Goal: Answer question/provide support: Share knowledge or assist other users

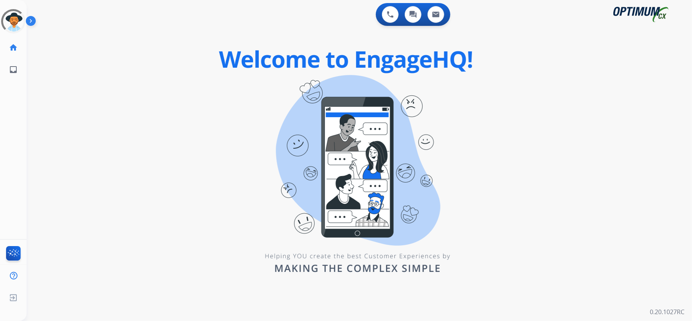
click at [162, 99] on div "0 Voice Interactions 0 Chat Interactions 0 Email Interactions swap_horiz Break …" at bounding box center [359, 160] width 665 height 321
click at [266, 45] on div "swap_horiz Break voice bridge close_fullscreen Connect 3-Way Call merge_type Se…" at bounding box center [350, 45] width 647 height 36
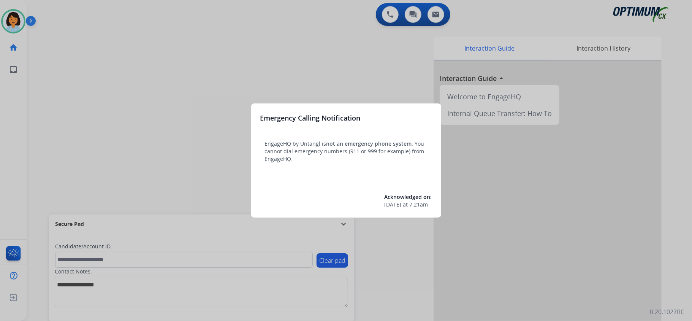
click at [87, 41] on div at bounding box center [346, 160] width 692 height 321
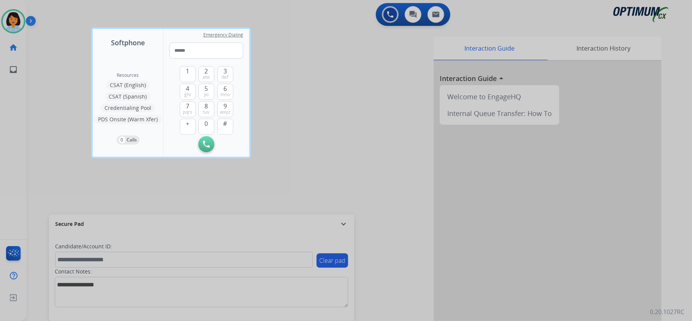
click at [325, 137] on div at bounding box center [346, 160] width 692 height 321
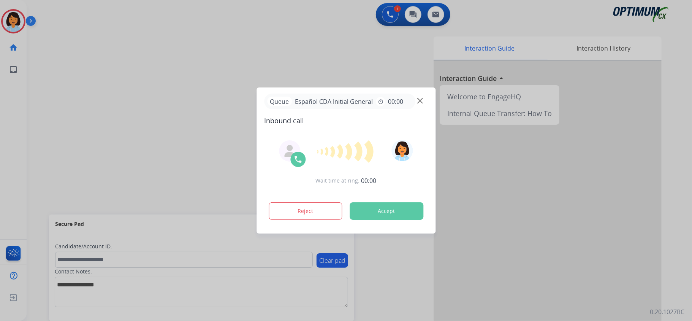
click at [394, 219] on button "Accept" at bounding box center [386, 210] width 74 height 17
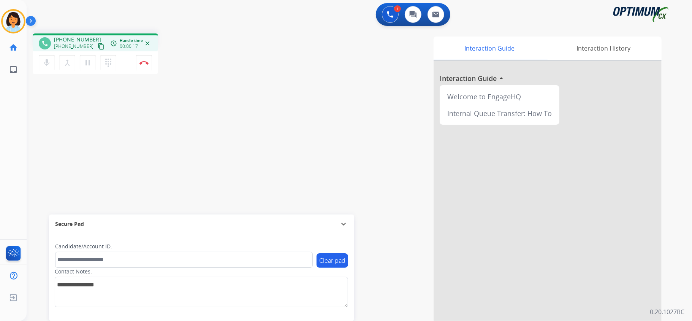
click at [98, 43] on mat-icon "content_copy" at bounding box center [101, 46] width 7 height 7
click at [142, 62] on img at bounding box center [143, 63] width 9 height 4
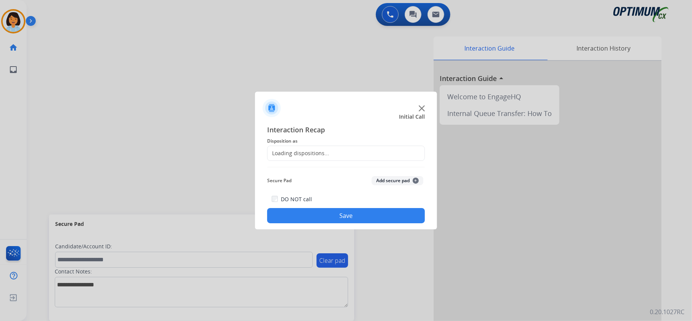
click at [354, 156] on div "Loading dispositions..." at bounding box center [346, 152] width 158 height 15
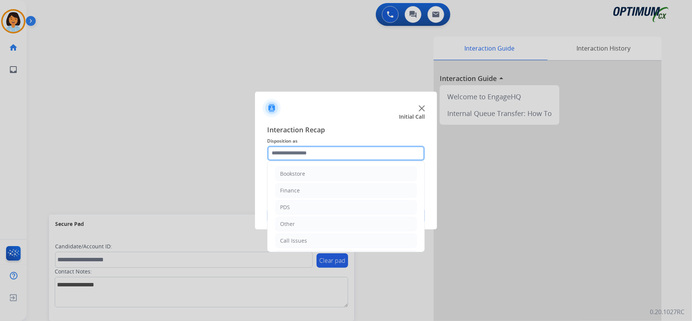
click at [355, 154] on input "text" at bounding box center [346, 152] width 158 height 15
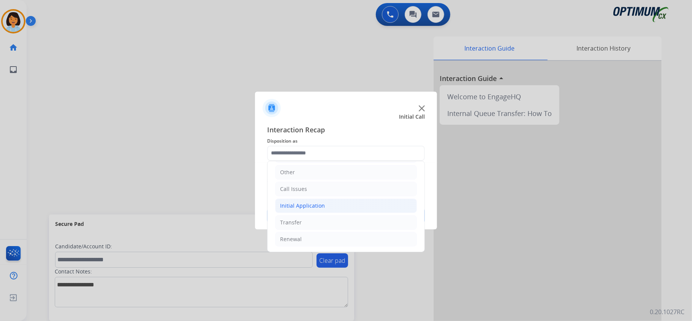
click at [333, 207] on li "Initial Application" at bounding box center [346, 205] width 142 height 14
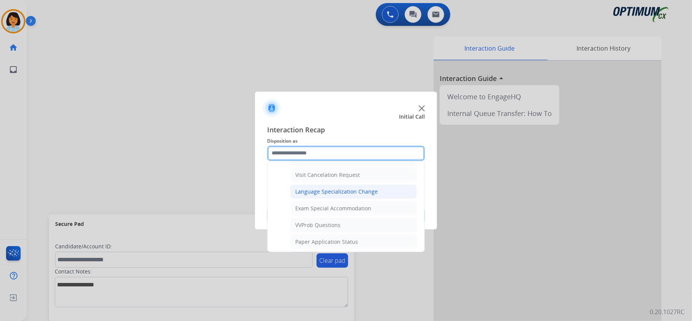
scroll to position [408, 0]
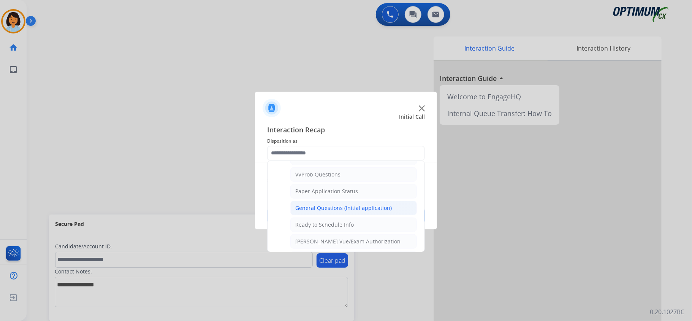
click at [333, 211] on div "General Questions (Initial application)" at bounding box center [343, 208] width 96 height 8
type input "**********"
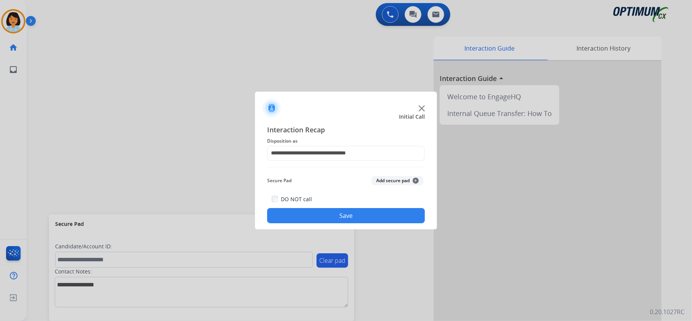
click at [333, 215] on button "Save" at bounding box center [346, 215] width 158 height 15
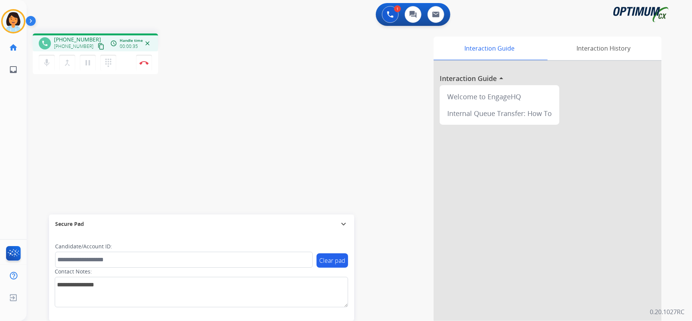
click at [98, 46] on mat-icon "content_copy" at bounding box center [101, 46] width 7 height 7
click at [141, 59] on button "Disconnect" at bounding box center [144, 63] width 16 height 16
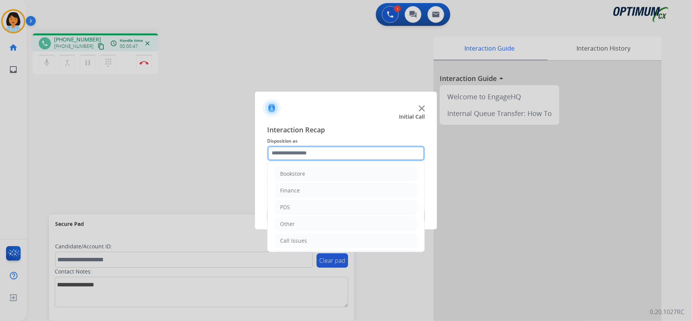
click at [346, 148] on input "text" at bounding box center [346, 152] width 158 height 15
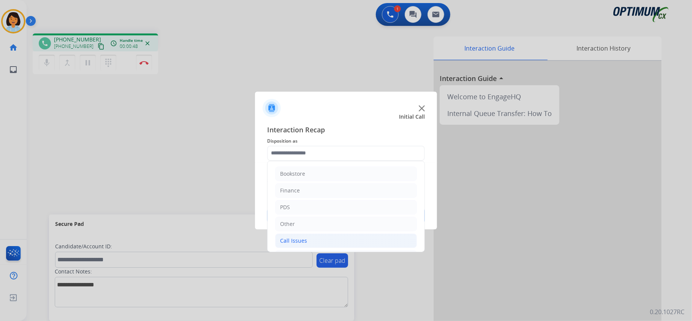
click at [320, 243] on li "Call Issues" at bounding box center [346, 240] width 142 height 14
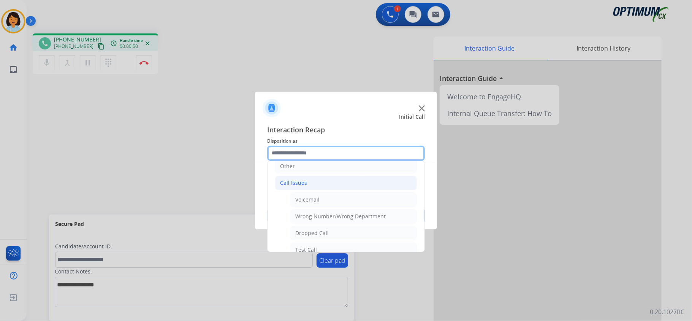
scroll to position [139, 0]
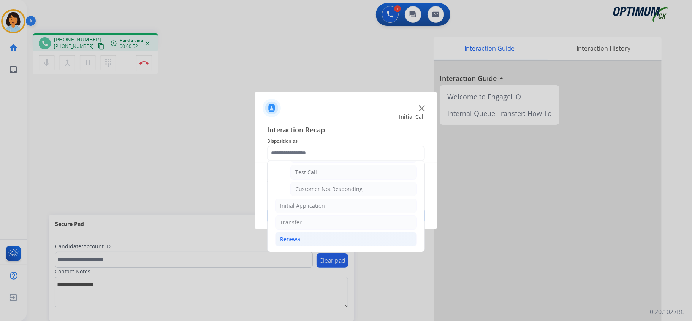
click at [295, 237] on div "Renewal" at bounding box center [291, 239] width 22 height 8
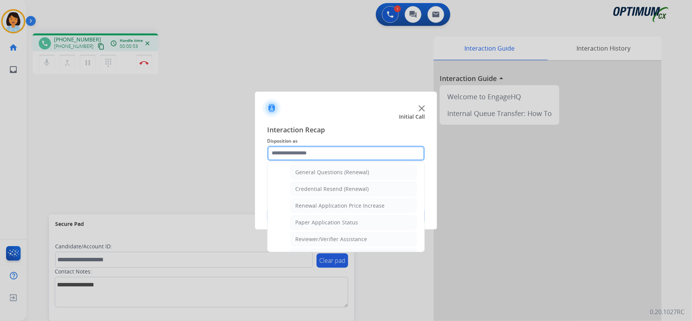
scroll to position [240, 0]
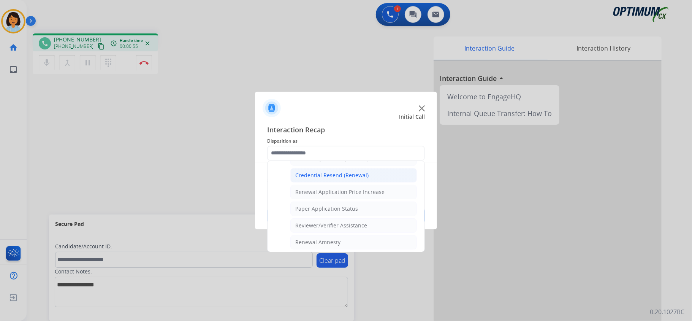
click at [333, 179] on div "Credential Resend (Renewal)" at bounding box center [331, 175] width 73 height 8
type input "**********"
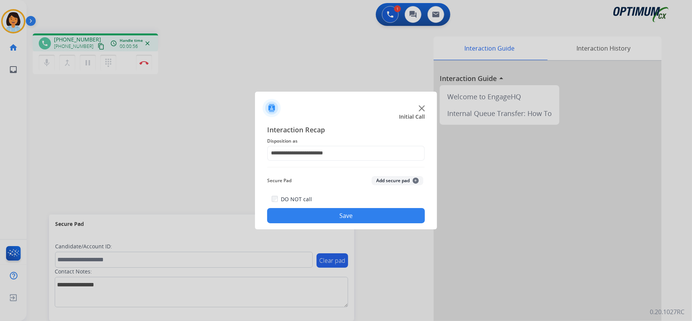
click at [351, 212] on button "Save" at bounding box center [346, 215] width 158 height 15
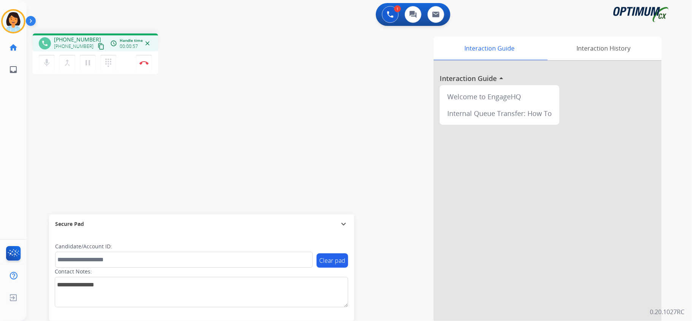
click at [98, 43] on mat-icon "content_copy" at bounding box center [101, 46] width 7 height 7
click at [143, 58] on button "Disconnect" at bounding box center [144, 63] width 16 height 16
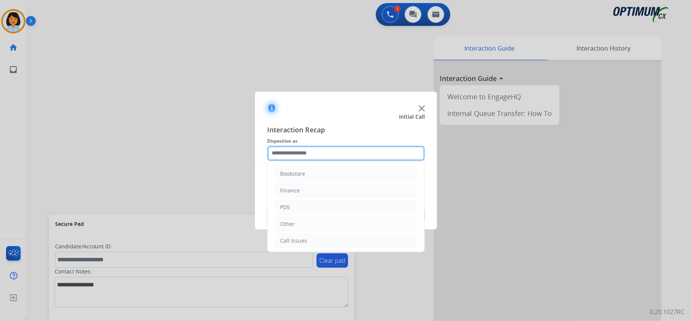
click at [302, 154] on input "text" at bounding box center [346, 152] width 158 height 15
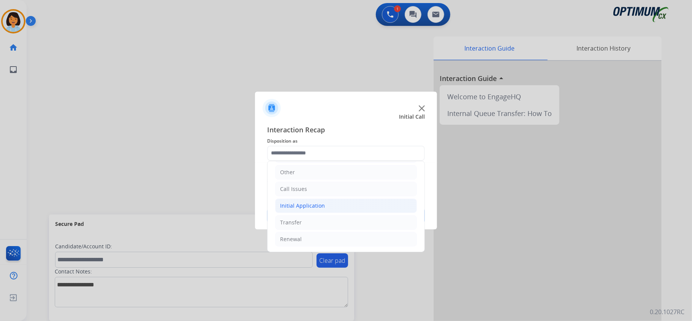
click at [321, 203] on div "Initial Application" at bounding box center [302, 206] width 45 height 8
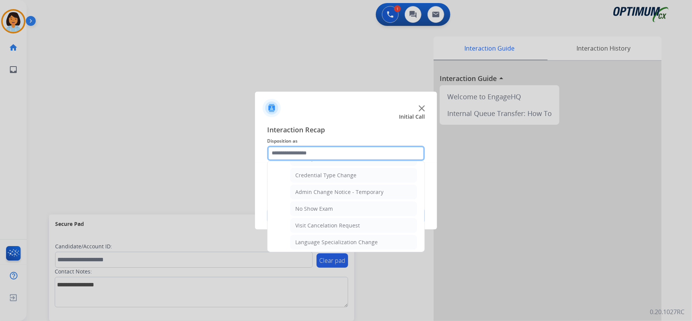
scroll to position [256, 0]
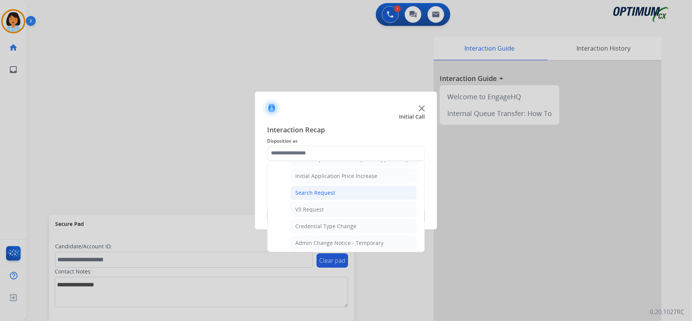
click at [325, 196] on div "Search Request" at bounding box center [315, 193] width 40 height 8
type input "**********"
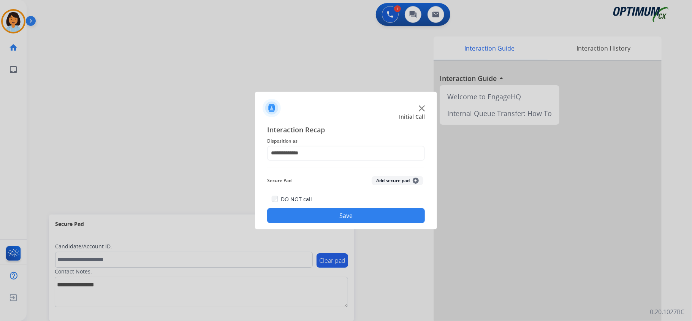
click at [329, 214] on button "Save" at bounding box center [346, 215] width 158 height 15
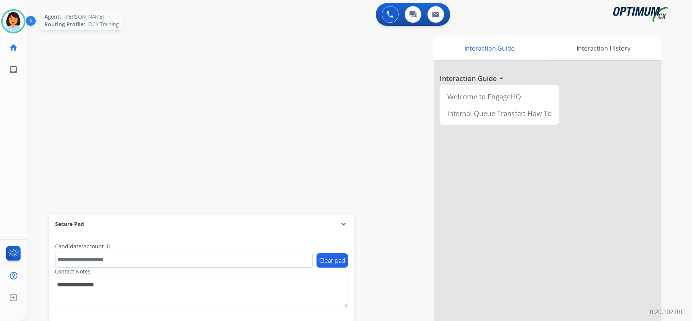
click at [21, 24] on img at bounding box center [13, 21] width 21 height 21
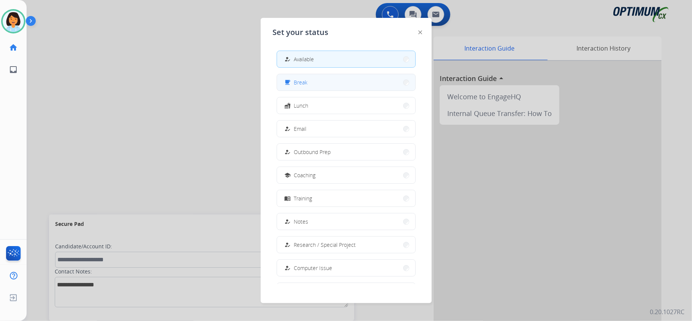
click at [303, 84] on span "Break" at bounding box center [301, 82] width 14 height 8
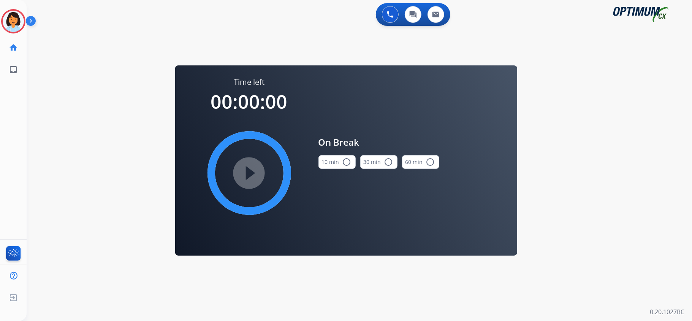
click at [333, 161] on button "10 min radio_button_unchecked" at bounding box center [336, 162] width 37 height 14
click at [254, 177] on mat-icon "play_circle_filled" at bounding box center [249, 172] width 9 height 9
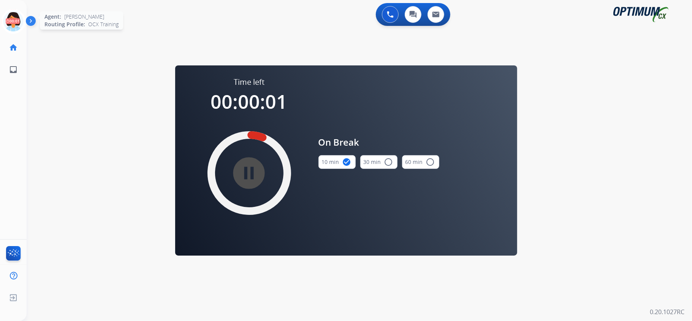
click at [8, 17] on icon at bounding box center [13, 21] width 25 height 25
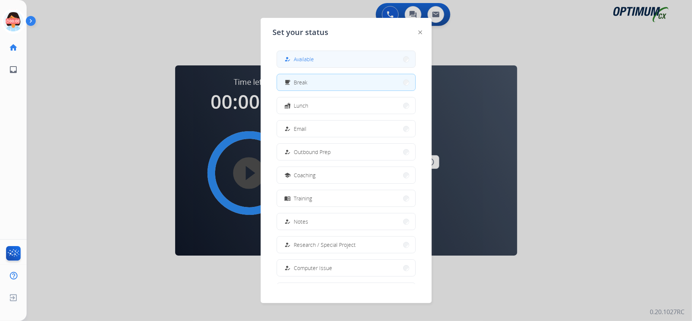
click at [360, 55] on button "how_to_reg Available" at bounding box center [346, 59] width 138 height 16
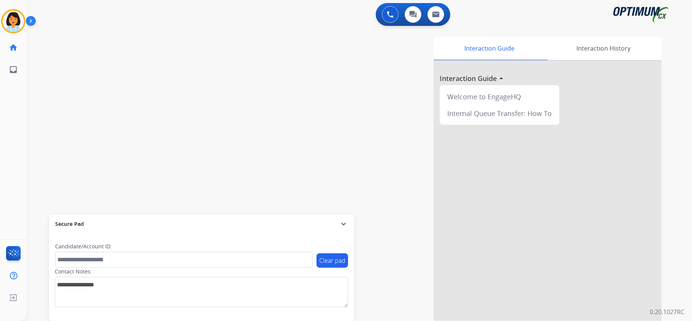
click at [178, 106] on div "swap_horiz Break voice bridge close_fullscreen Connect 3-Way Call merge_type Se…" at bounding box center [350, 185] width 647 height 317
click at [98, 44] on mat-icon "content_copy" at bounding box center [101, 46] width 7 height 7
click at [143, 63] on img at bounding box center [143, 63] width 9 height 4
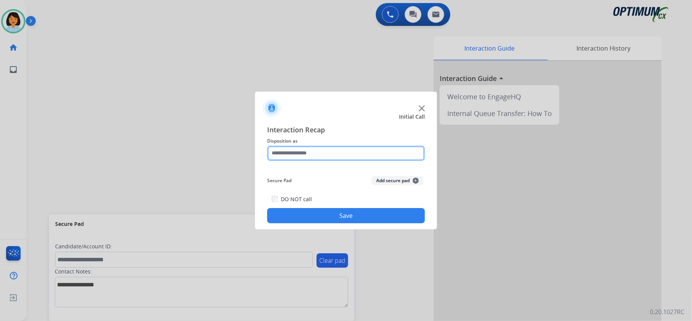
click at [368, 154] on input "text" at bounding box center [346, 152] width 158 height 15
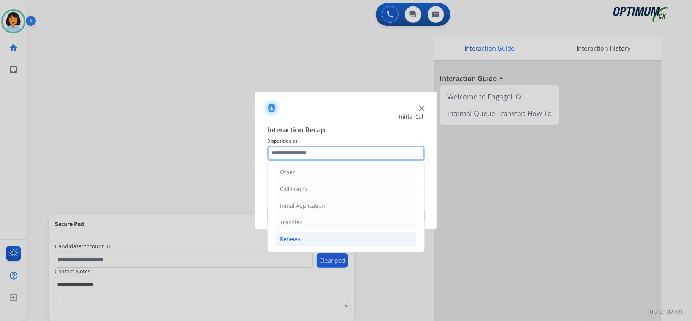
scroll to position [54, 0]
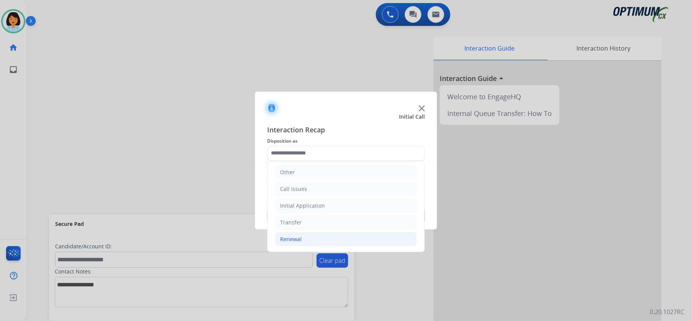
click at [315, 241] on li "Renewal" at bounding box center [346, 239] width 142 height 14
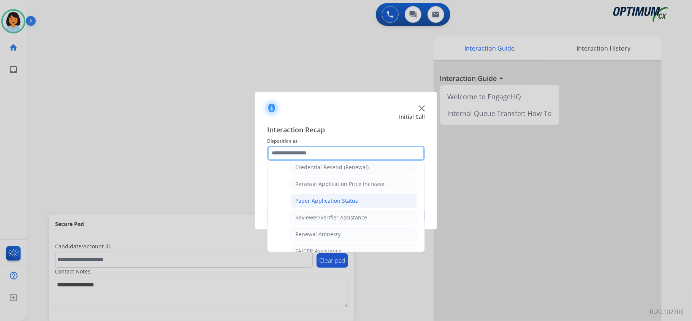
scroll to position [197, 0]
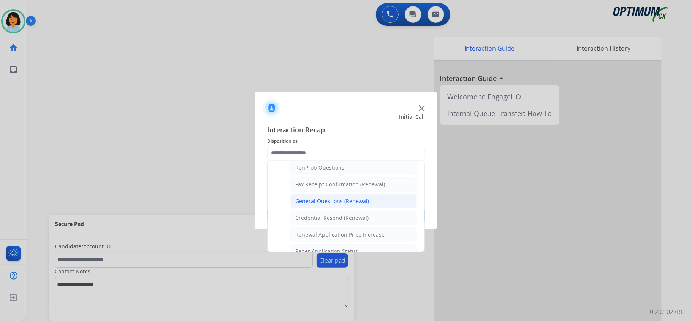
click at [326, 197] on li "General Questions (Renewal)" at bounding box center [353, 201] width 126 height 14
type input "**********"
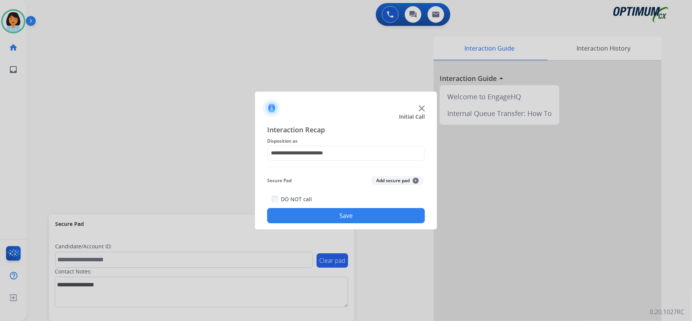
click at [330, 221] on button "Save" at bounding box center [346, 215] width 158 height 15
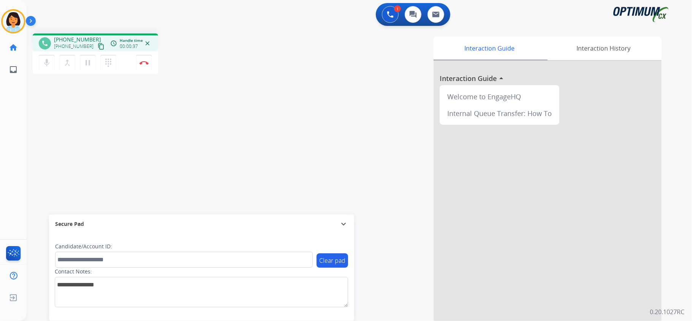
click at [96, 45] on button "content_copy" at bounding box center [100, 46] width 9 height 9
click at [145, 61] on img at bounding box center [143, 63] width 9 height 4
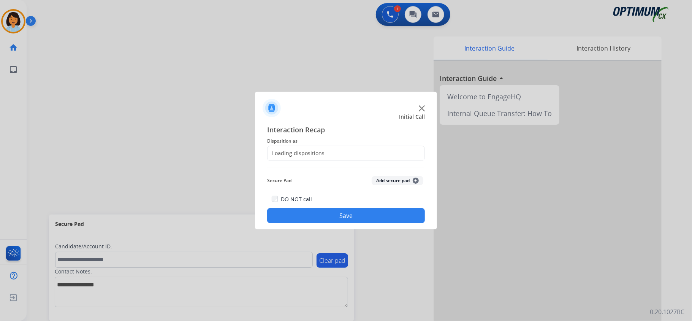
click at [309, 155] on div "Loading dispositions..." at bounding box center [298, 153] width 62 height 8
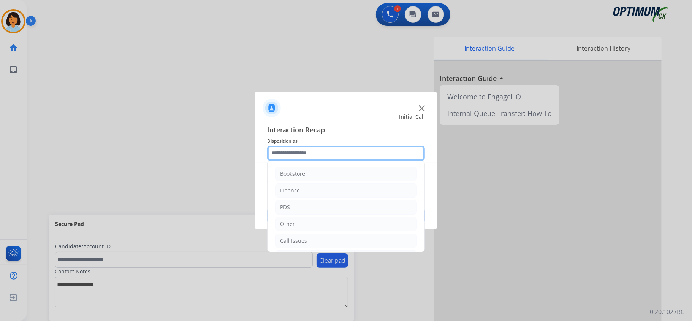
click at [348, 157] on input "text" at bounding box center [346, 152] width 158 height 15
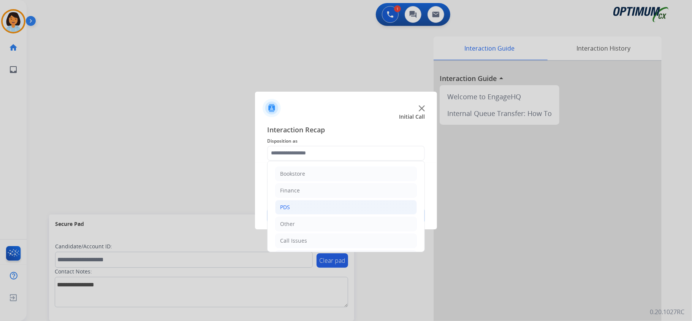
click at [319, 201] on li "PDS" at bounding box center [346, 207] width 142 height 14
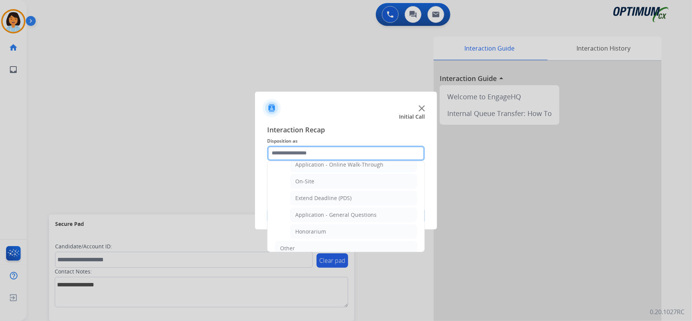
scroll to position [195, 0]
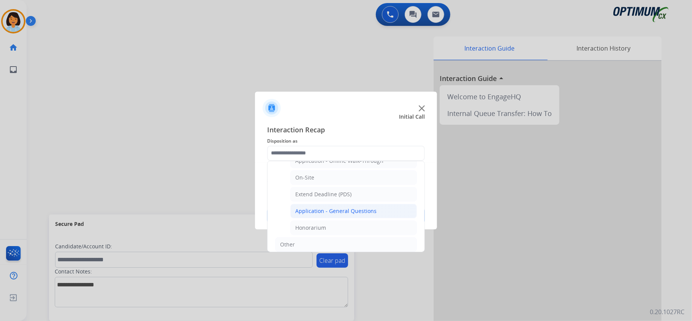
click at [366, 213] on div "Application - General Questions" at bounding box center [335, 211] width 81 height 8
type input "**********"
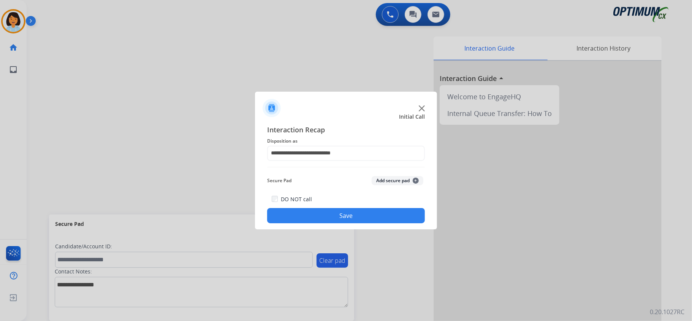
click at [344, 213] on button "Save" at bounding box center [346, 215] width 158 height 15
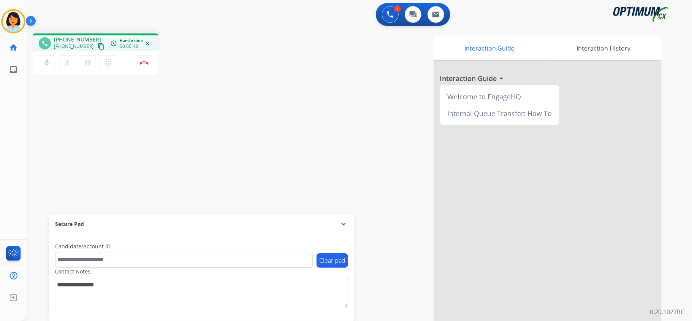
click at [98, 49] on mat-icon "content_copy" at bounding box center [101, 46] width 7 height 7
click at [149, 62] on button "Disconnect" at bounding box center [144, 63] width 16 height 16
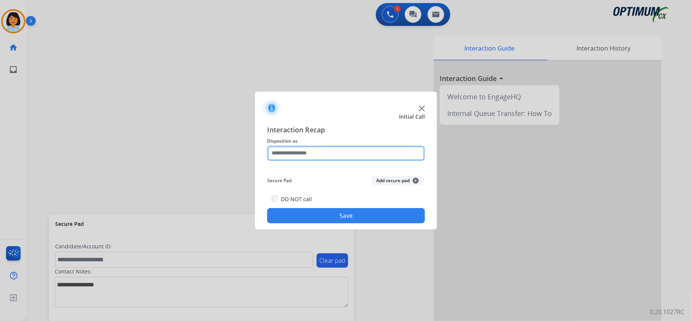
click at [336, 158] on input "text" at bounding box center [346, 152] width 158 height 15
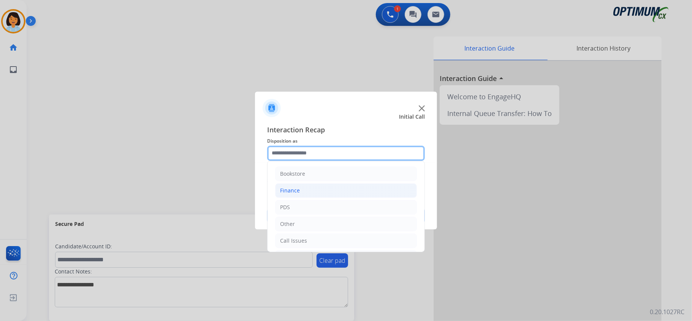
scroll to position [51, 0]
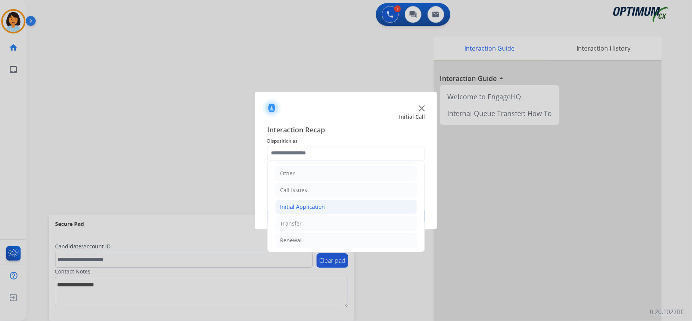
click at [340, 205] on li "Initial Application" at bounding box center [346, 206] width 142 height 14
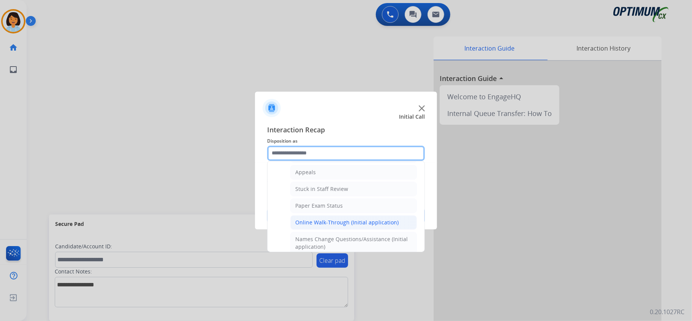
scroll to position [101, 0]
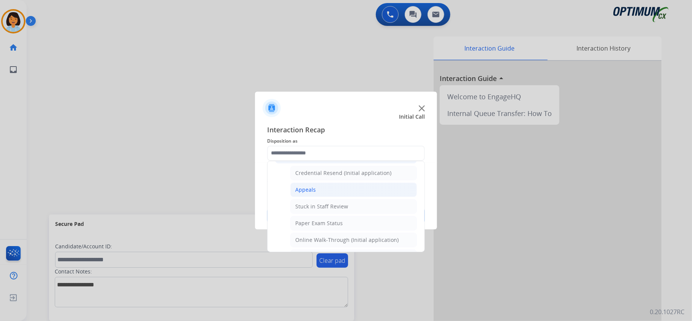
click at [332, 189] on li "Appeals" at bounding box center [353, 189] width 126 height 14
type input "*******"
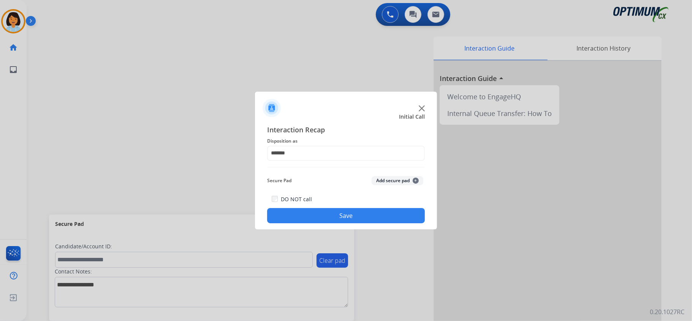
click at [334, 213] on button "Save" at bounding box center [346, 215] width 158 height 15
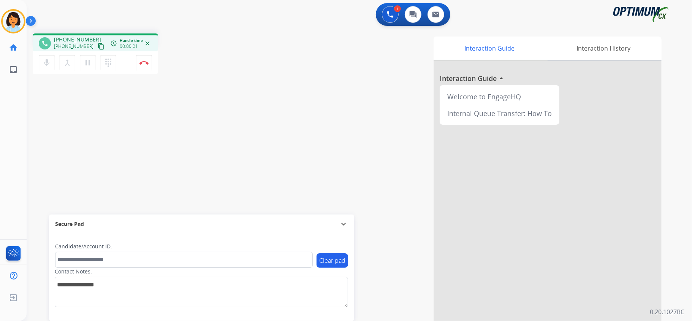
click at [98, 45] on mat-icon "content_copy" at bounding box center [101, 46] width 7 height 7
click at [142, 61] on img at bounding box center [143, 63] width 9 height 4
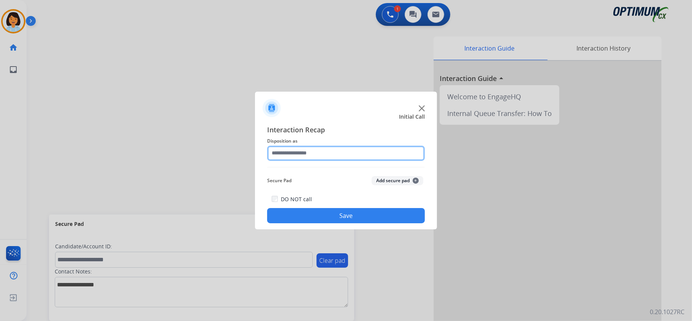
click at [332, 155] on input "text" at bounding box center [346, 152] width 158 height 15
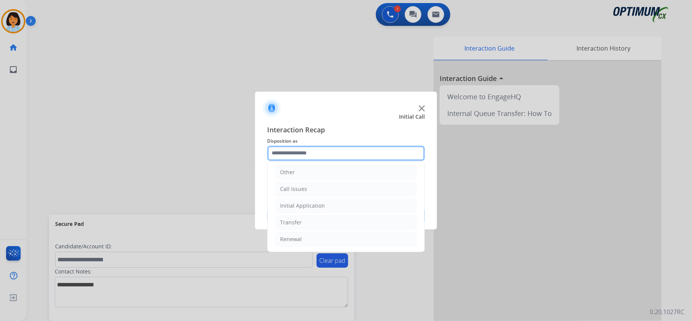
scroll to position [54, 0]
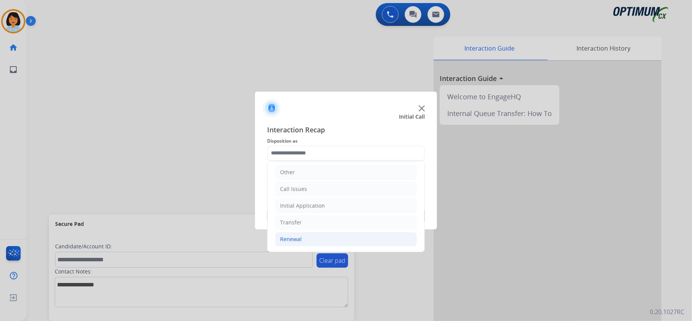
click at [331, 237] on li "Renewal" at bounding box center [346, 239] width 142 height 14
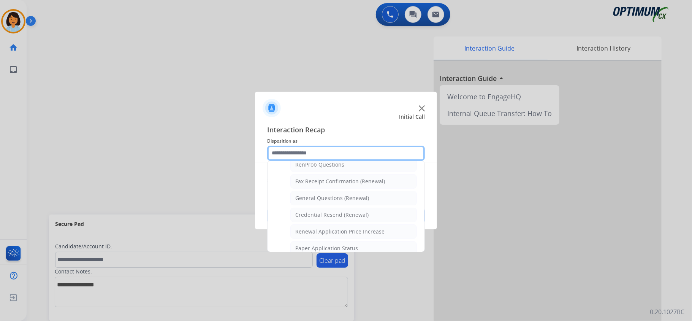
scroll to position [204, 0]
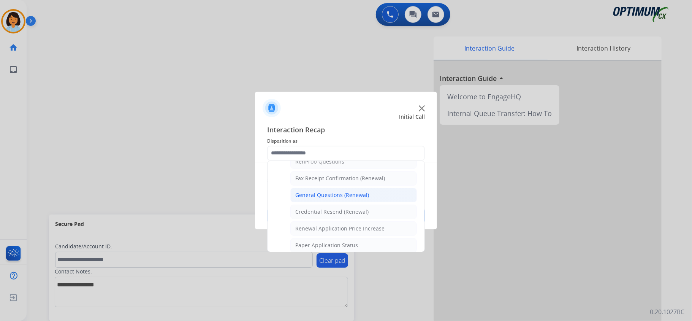
click at [348, 197] on div "General Questions (Renewal)" at bounding box center [332, 195] width 74 height 8
type input "**********"
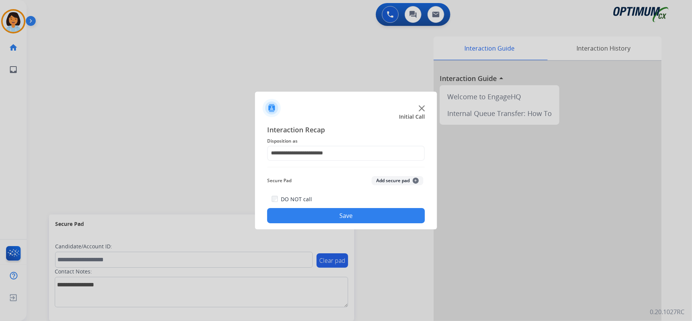
click at [339, 218] on button "Save" at bounding box center [346, 215] width 158 height 15
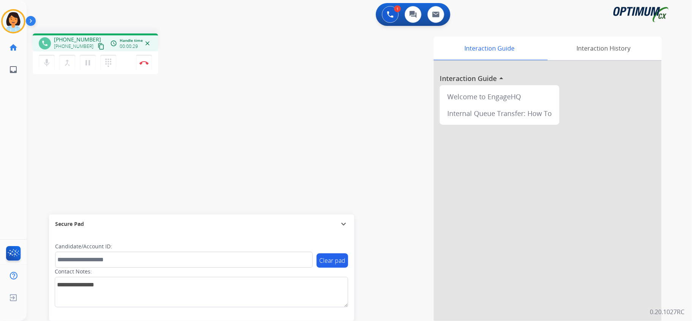
drag, startPoint x: 93, startPoint y: 45, endPoint x: 99, endPoint y: 47, distance: 7.0
click at [98, 45] on mat-icon "content_copy" at bounding box center [101, 46] width 7 height 7
click at [145, 65] on button "Disconnect" at bounding box center [144, 63] width 16 height 16
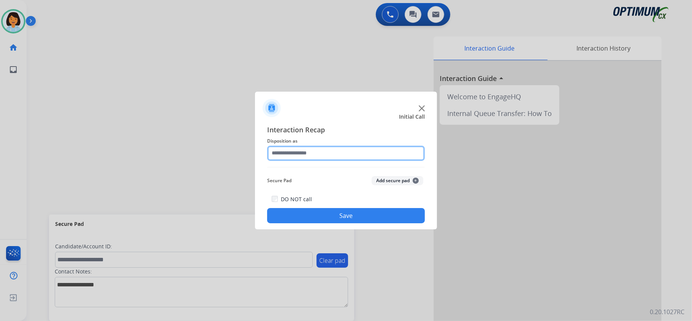
click at [377, 150] on input "text" at bounding box center [346, 152] width 158 height 15
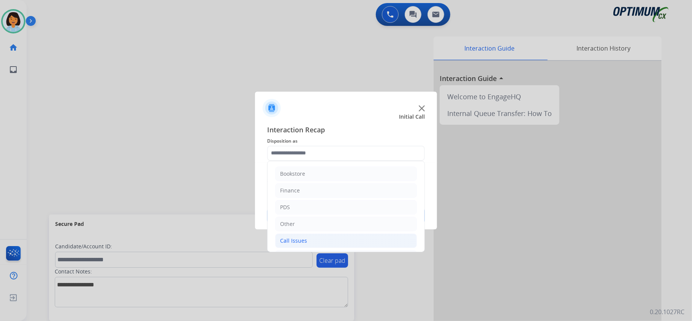
click at [295, 241] on div "Call Issues" at bounding box center [293, 241] width 27 height 8
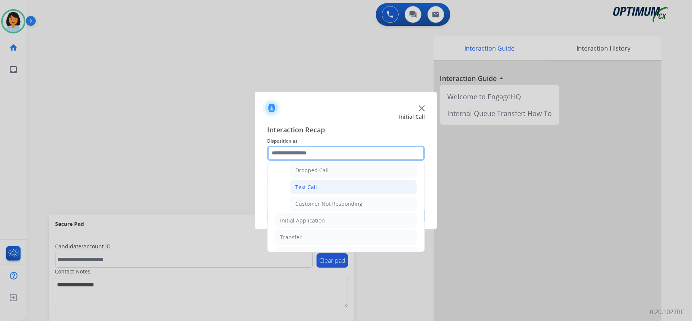
scroll to position [139, 0]
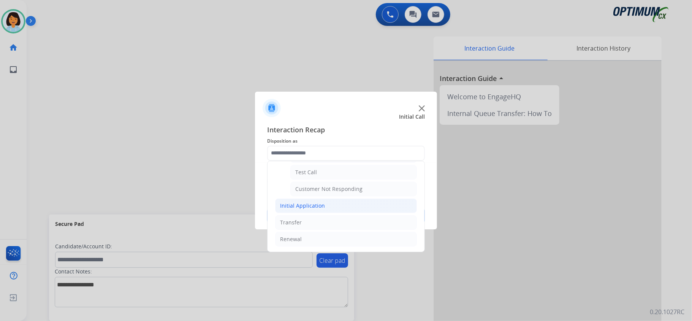
click at [321, 207] on div "Initial Application" at bounding box center [302, 206] width 45 height 8
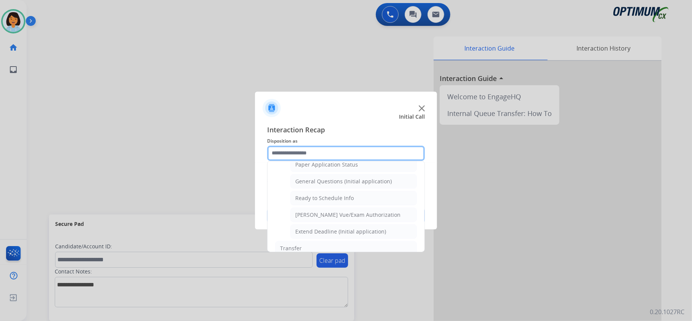
scroll to position [437, 0]
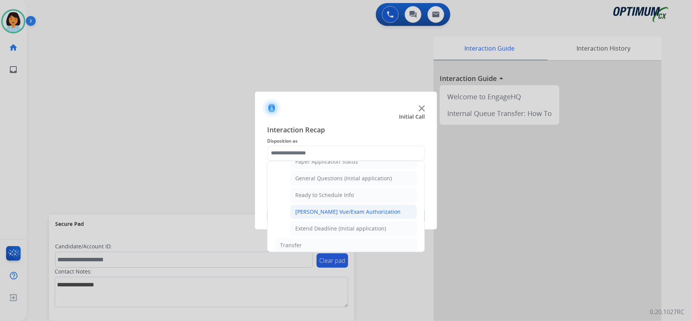
click at [370, 215] on div "[PERSON_NAME] Vue/Exam Authorization" at bounding box center [347, 212] width 105 height 8
type input "**********"
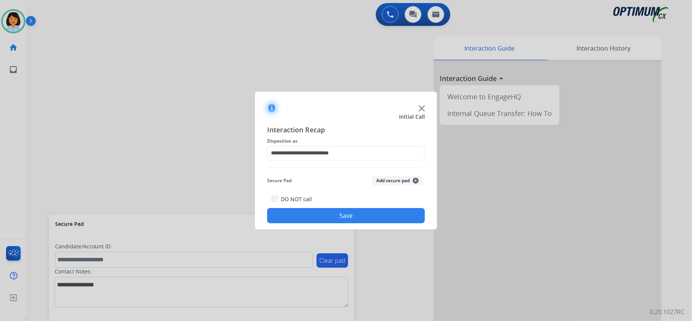
click at [354, 211] on button "Save" at bounding box center [346, 215] width 158 height 15
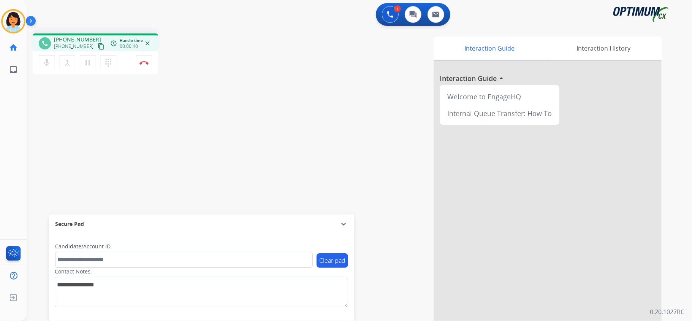
click at [98, 49] on mat-icon "content_copy" at bounding box center [101, 46] width 7 height 7
click at [147, 65] on button "Disconnect" at bounding box center [144, 63] width 16 height 16
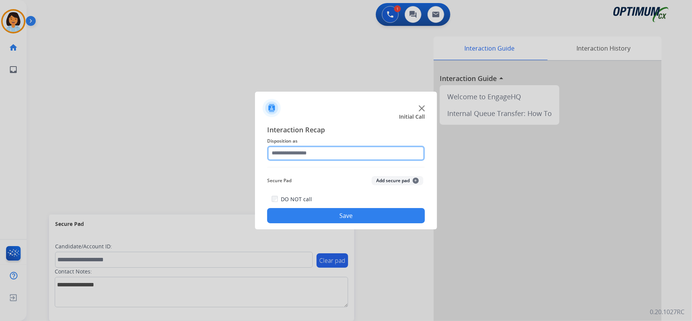
click at [318, 154] on input "text" at bounding box center [346, 152] width 158 height 15
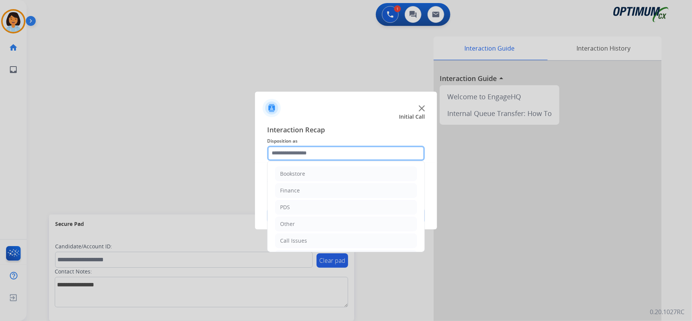
scroll to position [54, 0]
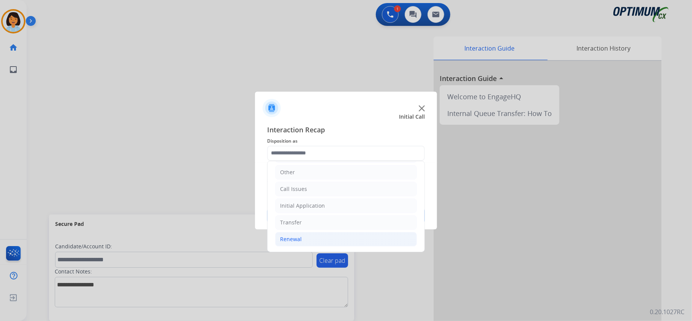
click at [328, 237] on li "Renewal" at bounding box center [346, 239] width 142 height 14
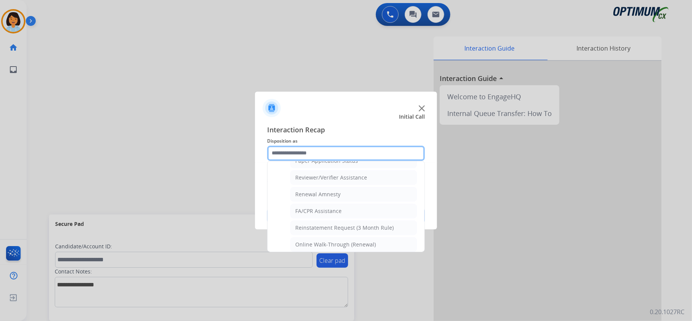
scroll to position [298, 0]
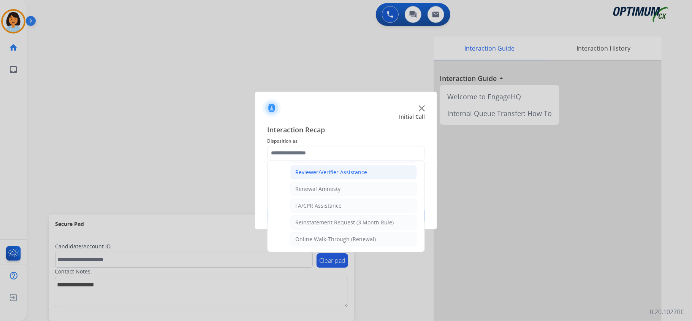
click at [341, 169] on div "Reviewer/Verifier Assistance" at bounding box center [331, 172] width 72 height 8
type input "**********"
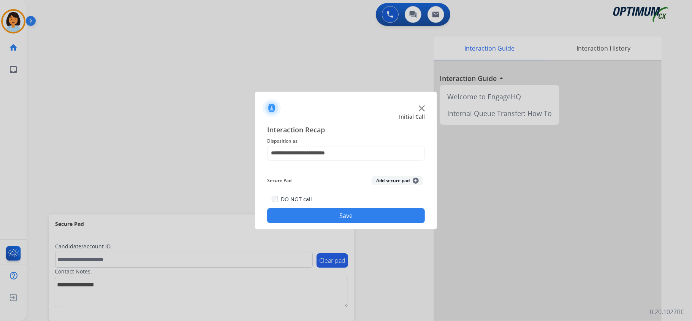
click at [346, 216] on button "Save" at bounding box center [346, 215] width 158 height 15
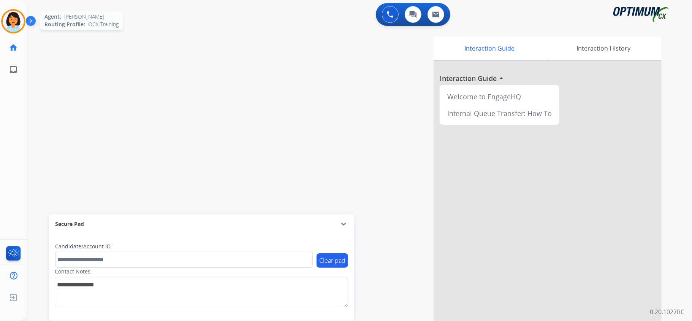
click at [11, 11] on img at bounding box center [13, 21] width 21 height 21
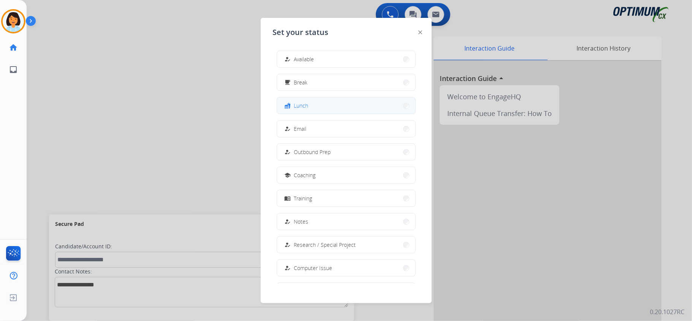
click at [364, 101] on button "fastfood Lunch" at bounding box center [346, 105] width 138 height 16
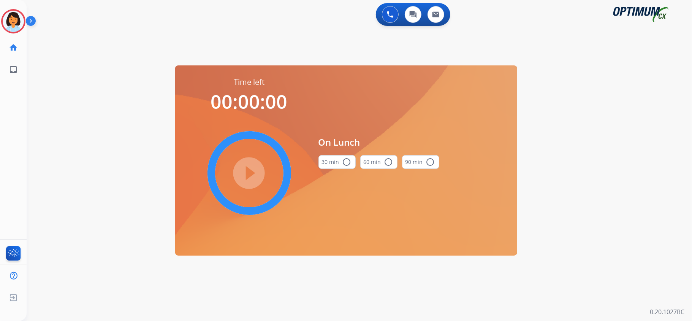
click at [344, 162] on mat-icon "radio_button_unchecked" at bounding box center [346, 161] width 9 height 9
click at [248, 169] on mat-icon "play_circle_filled" at bounding box center [249, 172] width 9 height 9
